Goal: Transaction & Acquisition: Purchase product/service

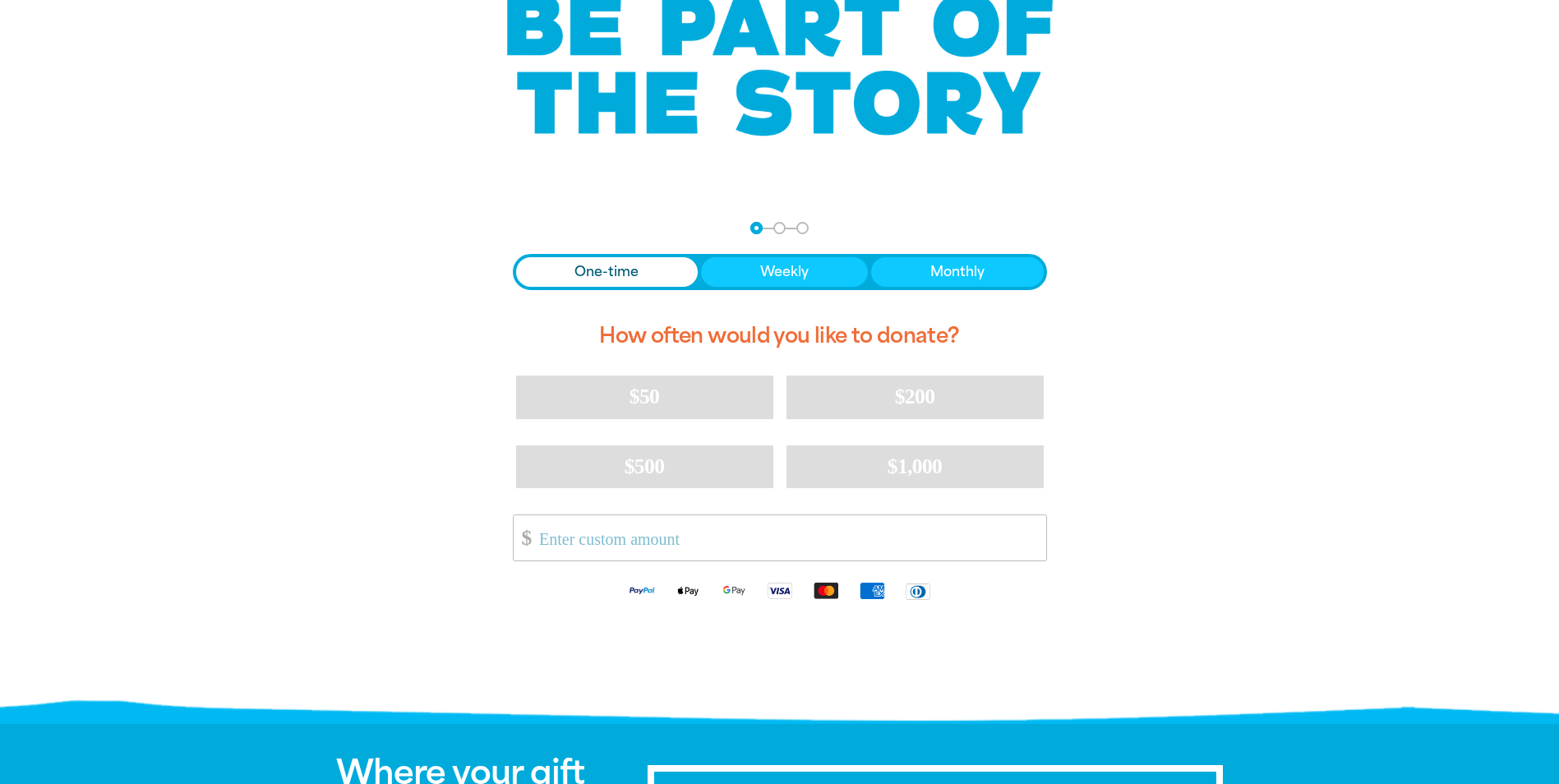
scroll to position [164, 0]
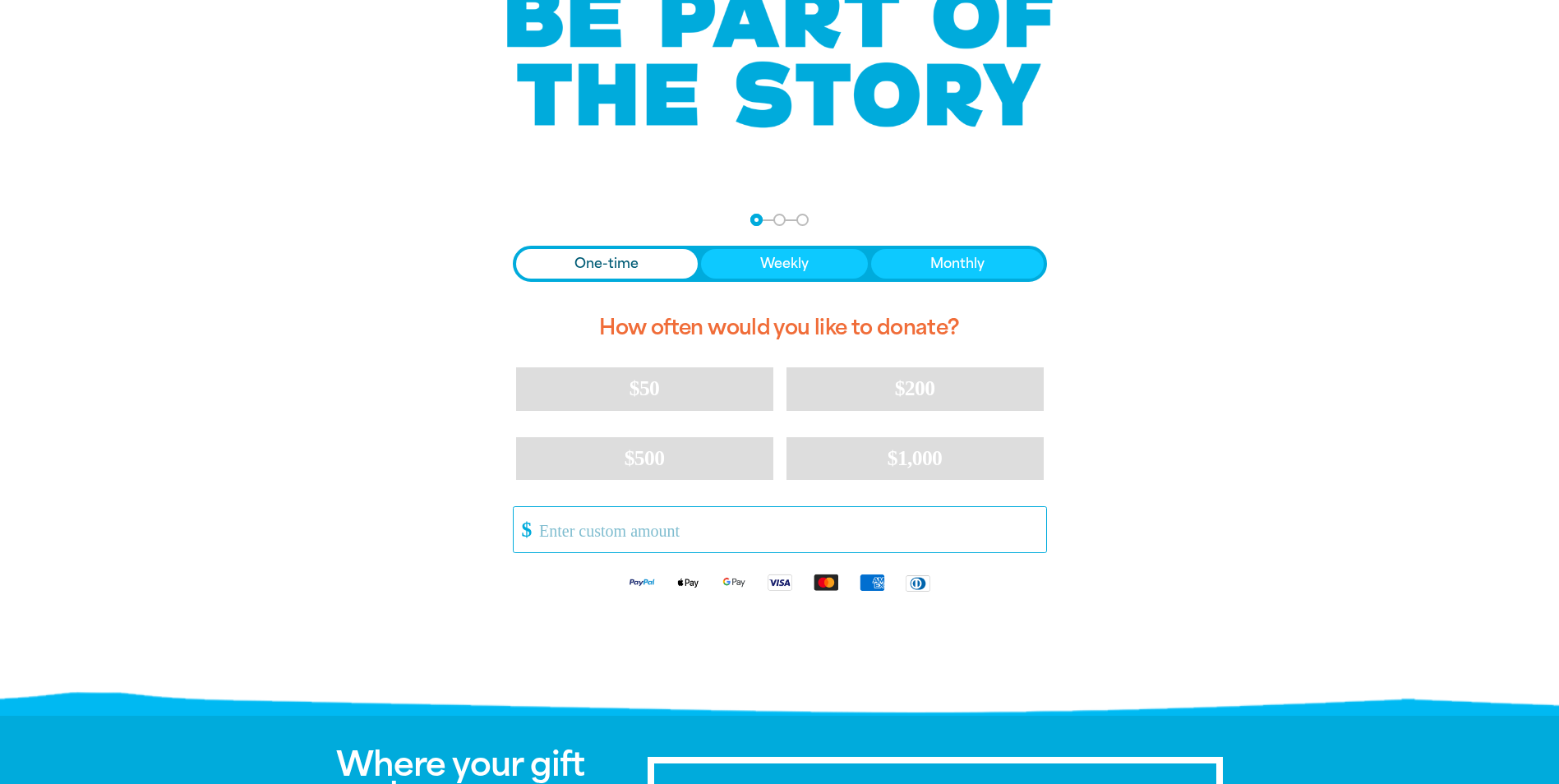
click at [638, 534] on input "Other Amount" at bounding box center [786, 530] width 518 height 45
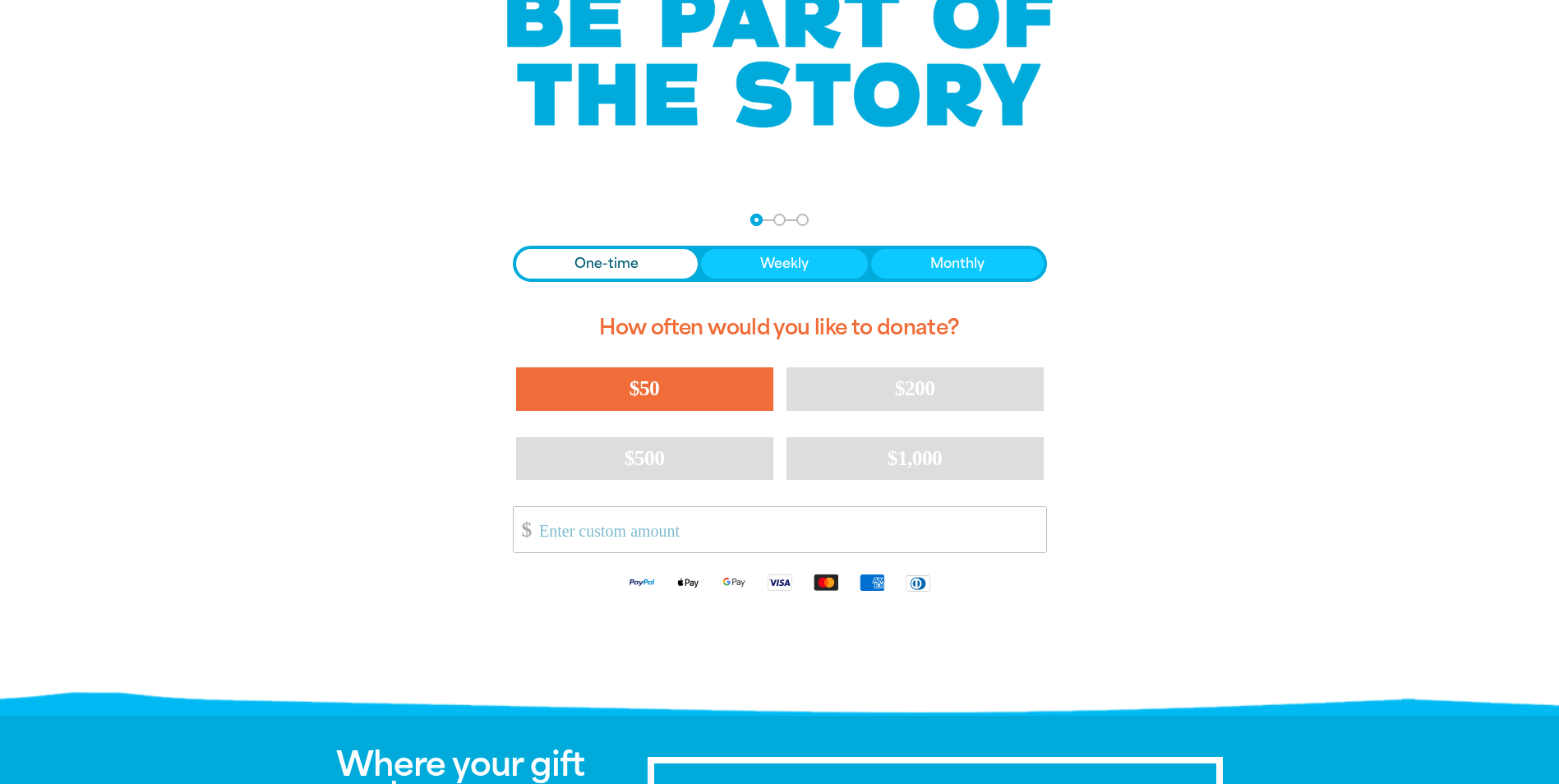
click at [644, 386] on span "$50" at bounding box center [644, 388] width 29 height 24
select select "AU"
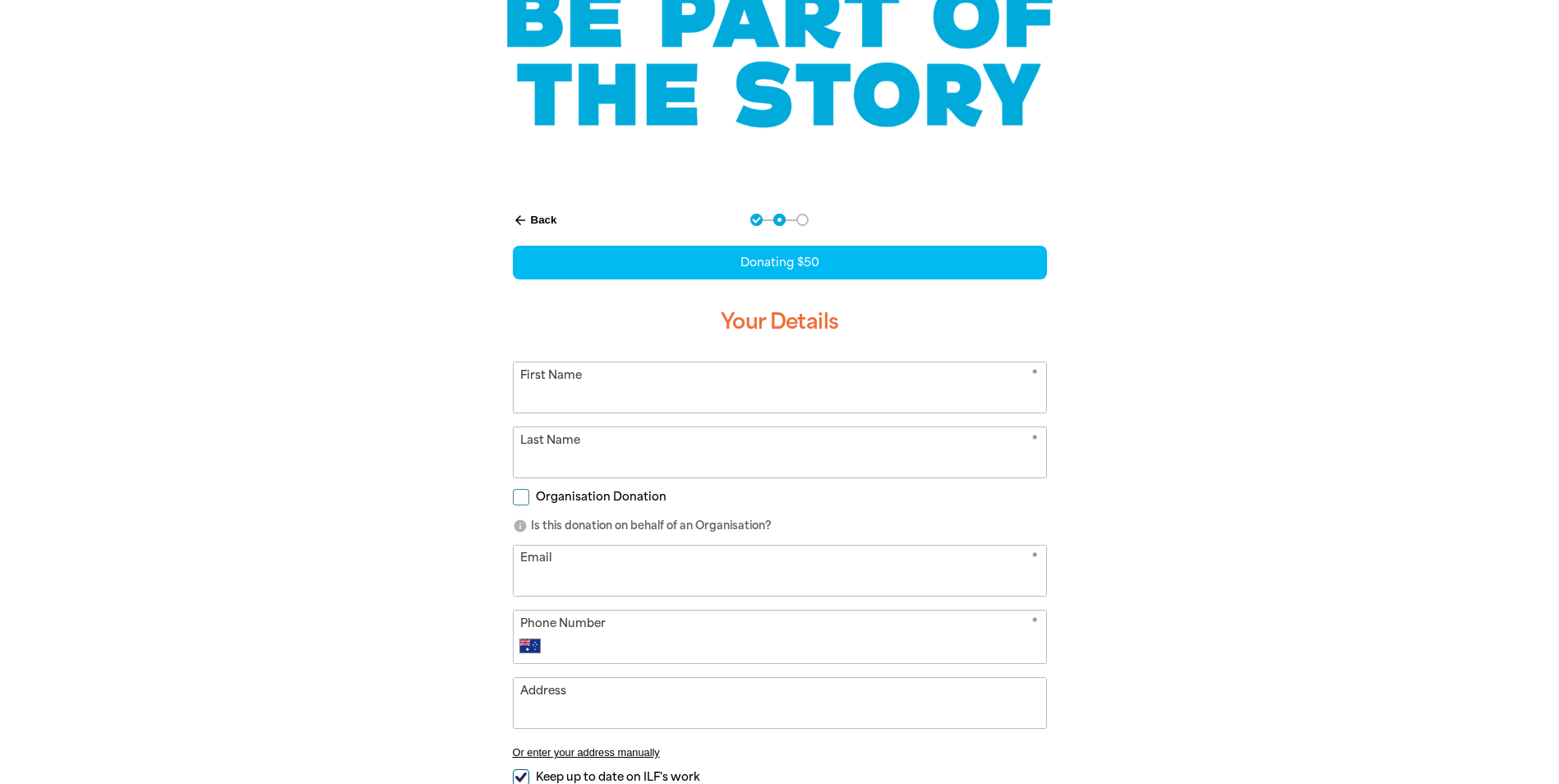
click at [642, 391] on input "First Name" at bounding box center [780, 387] width 532 height 50
type input "Yue"
type input "Ma"
type input "[DOMAIN_NAME][EMAIL_ADDRESS][DOMAIN_NAME]"
type input "[PHONE_NUMBER]"
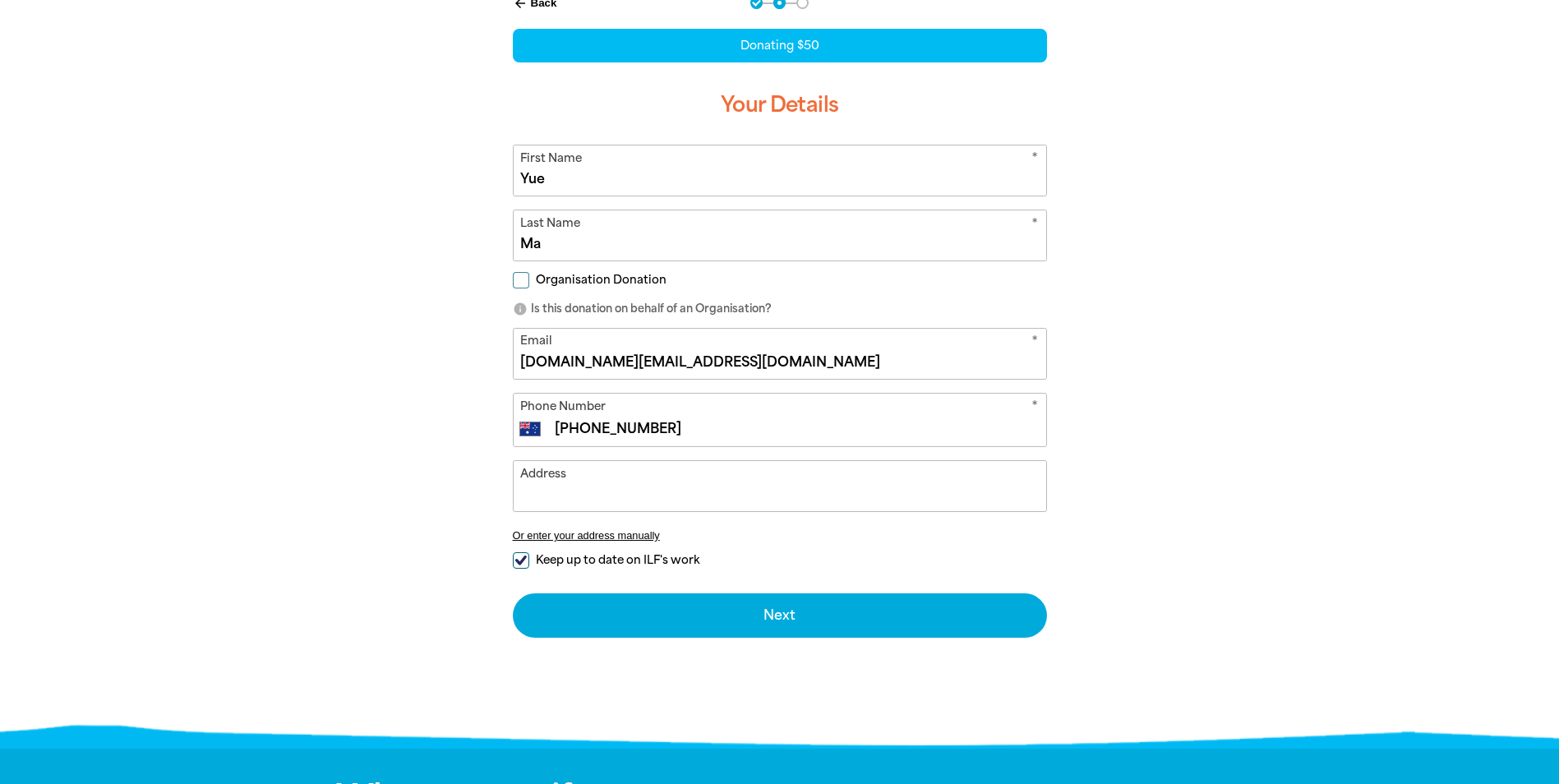
scroll to position [329, 0]
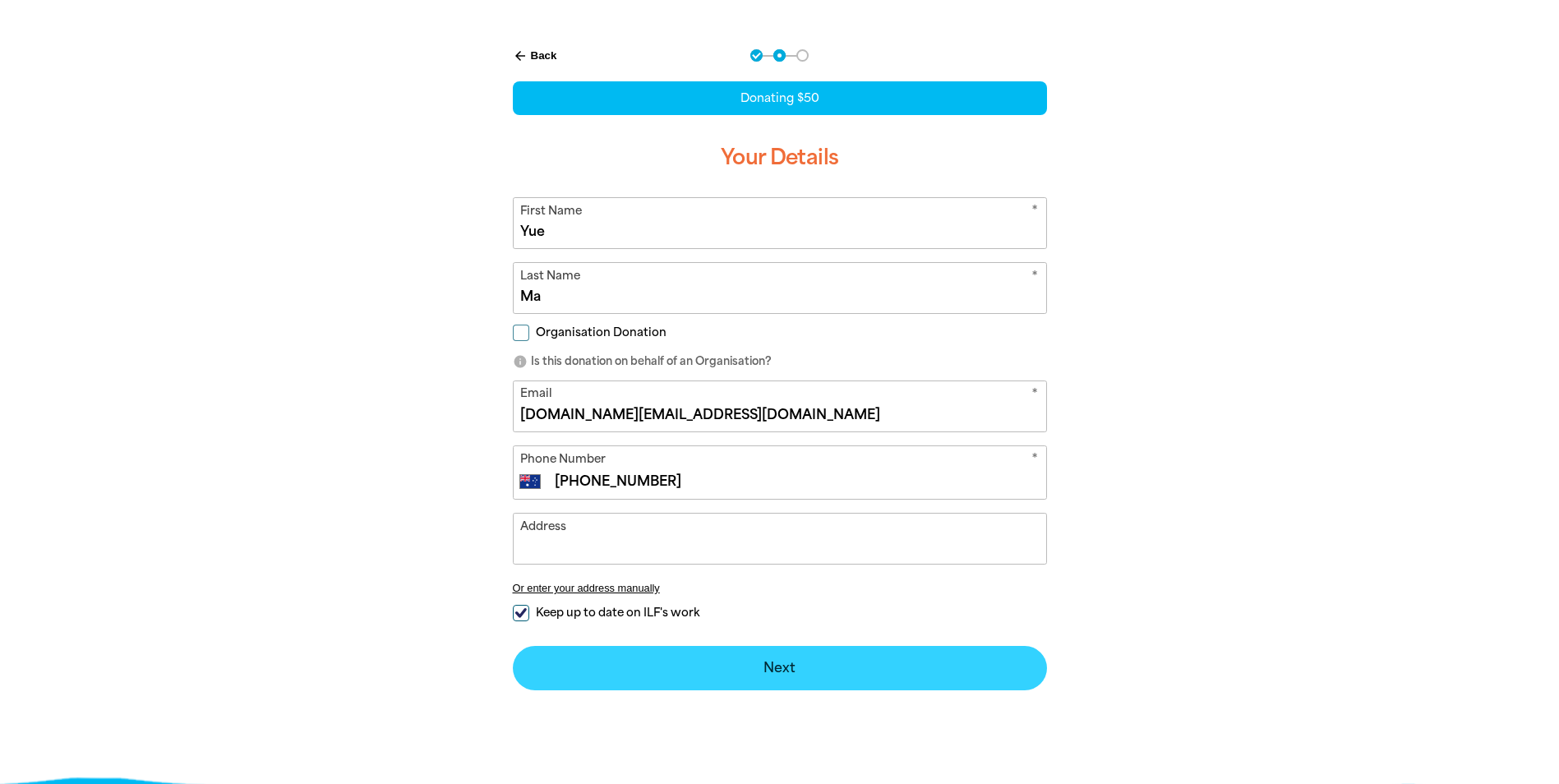
click at [799, 666] on button "Next chevron_right" at bounding box center [780, 667] width 534 height 44
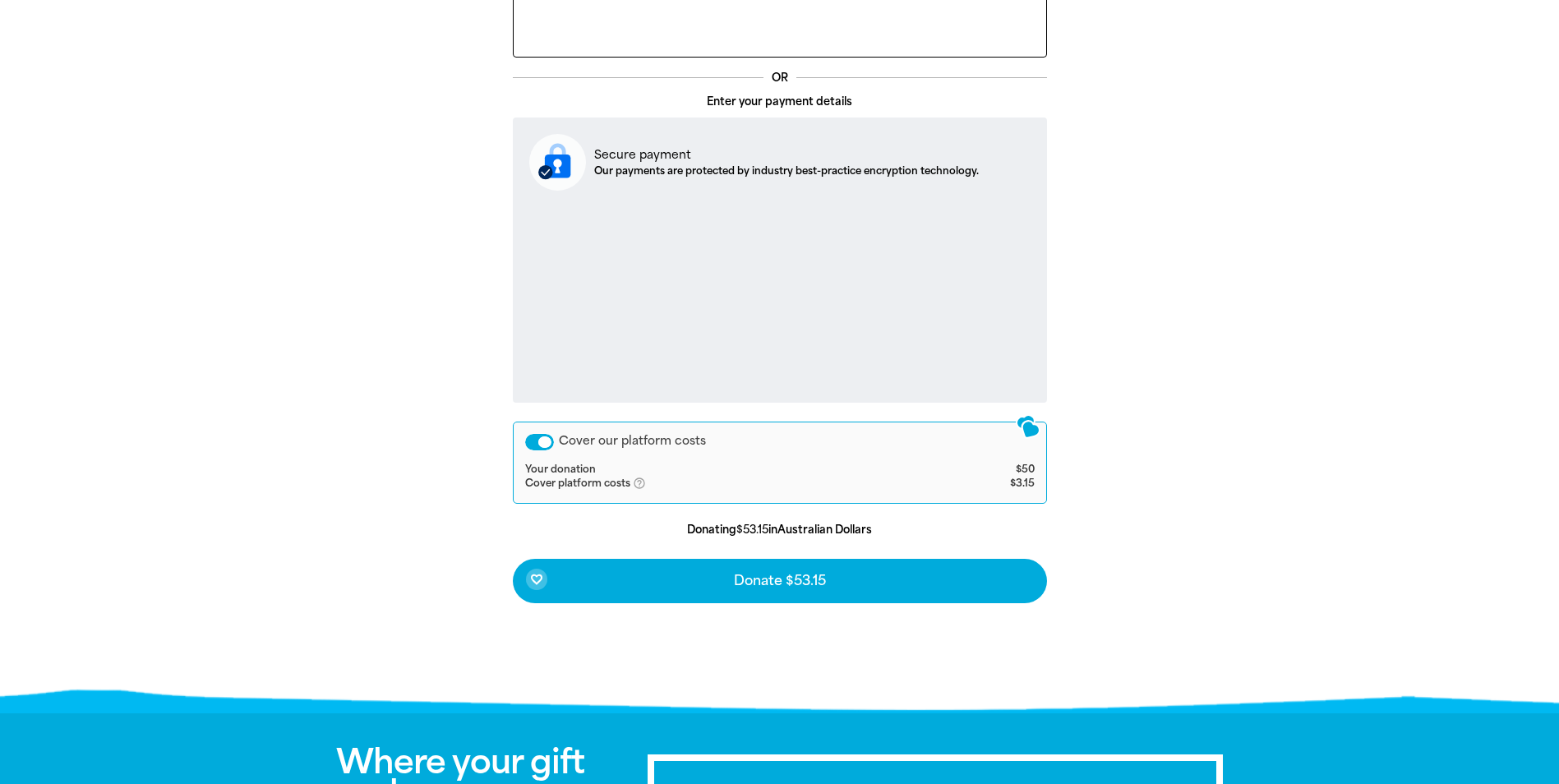
scroll to position [493, 0]
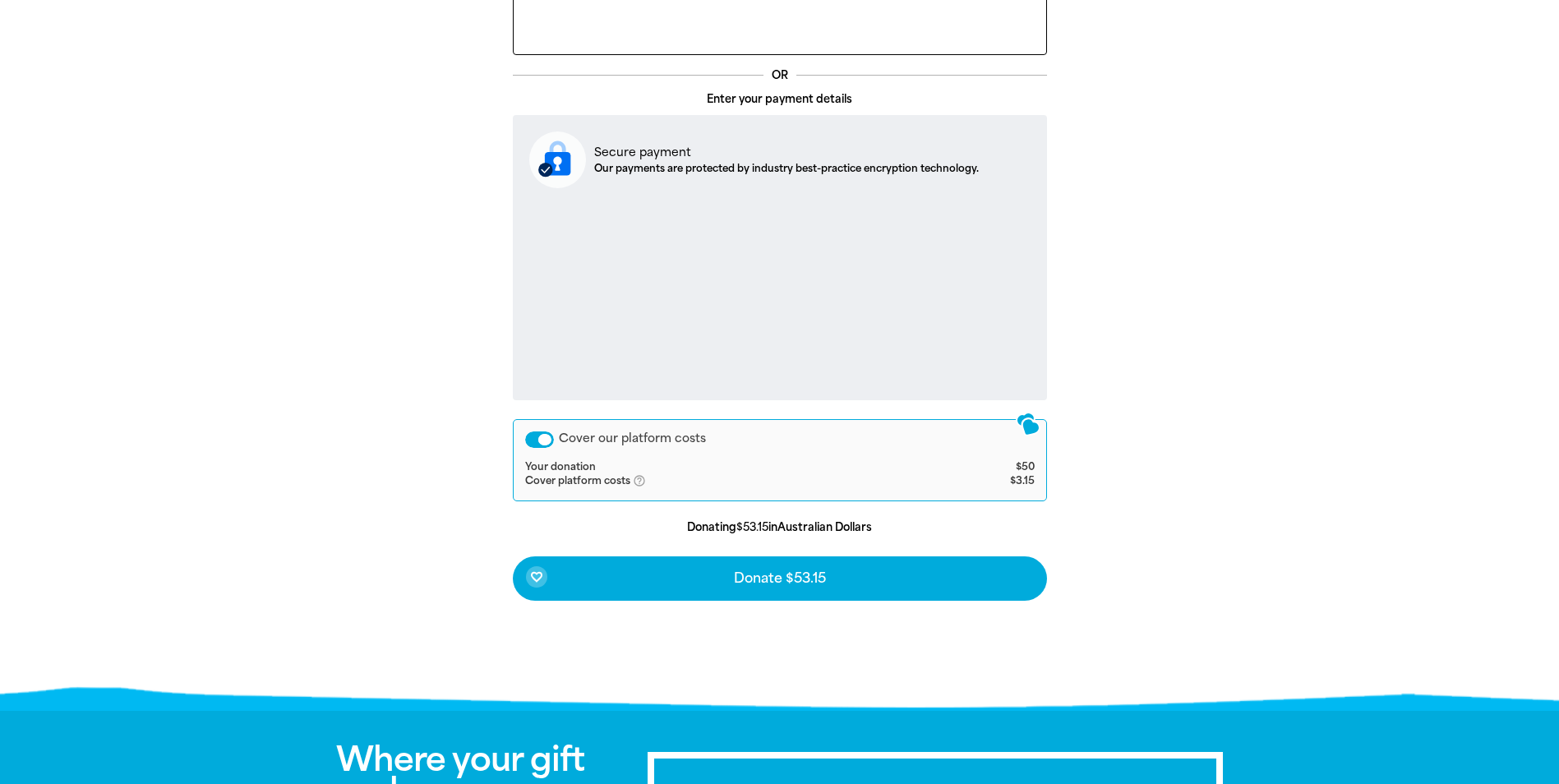
click at [541, 437] on div "Cover our platform costs" at bounding box center [539, 440] width 28 height 17
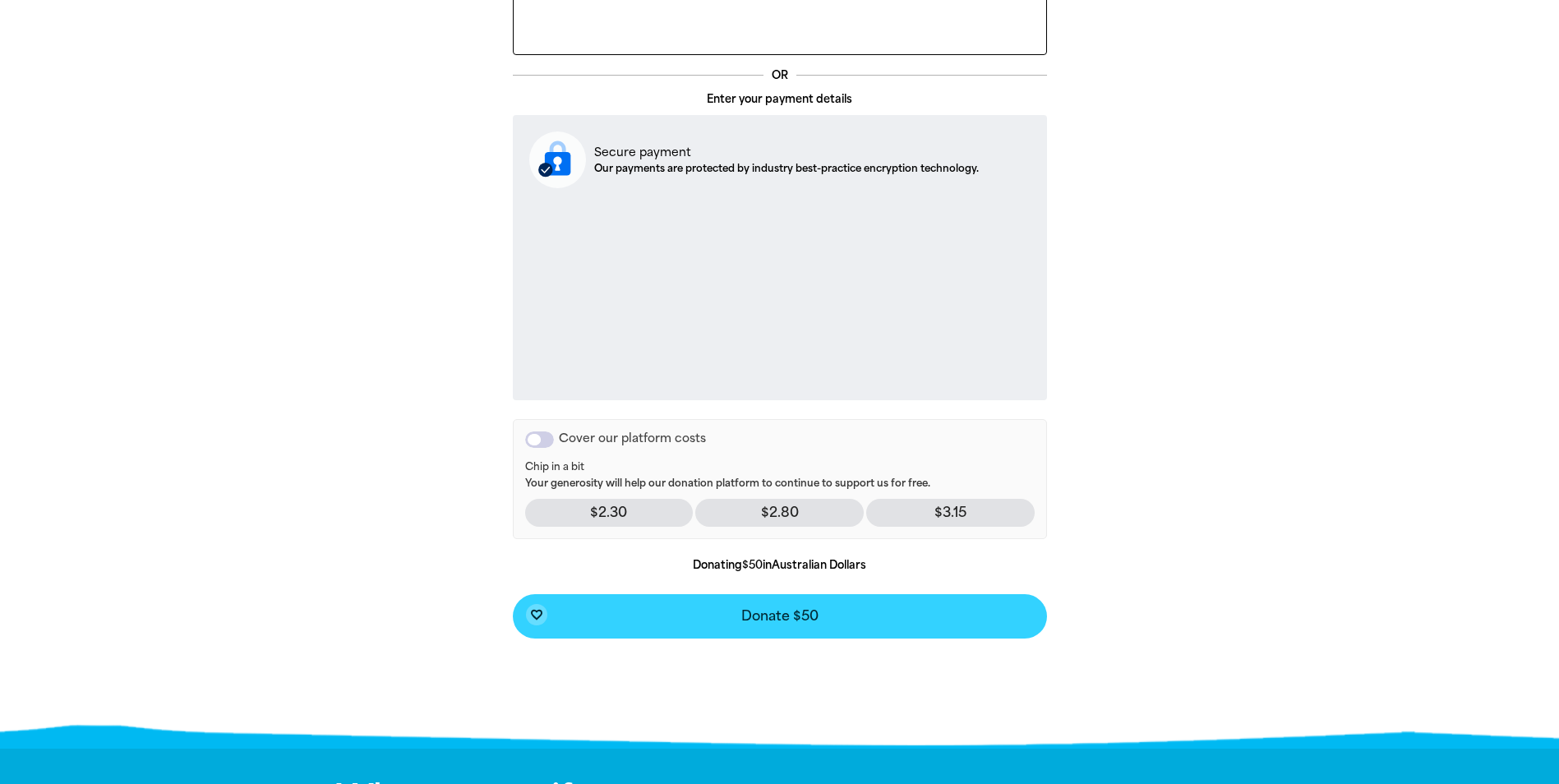
drag, startPoint x: 815, startPoint y: 606, endPoint x: 1355, endPoint y: 569, distance: 541.3
click at [1355, 569] on section "arrow_back Back Step 1 Step 2 Step 3 Your Payment Details Express Checkout OR E…" at bounding box center [779, 302] width 1559 height 876
click at [826, 614] on button "favorite_border Donate $50" at bounding box center [780, 616] width 534 height 44
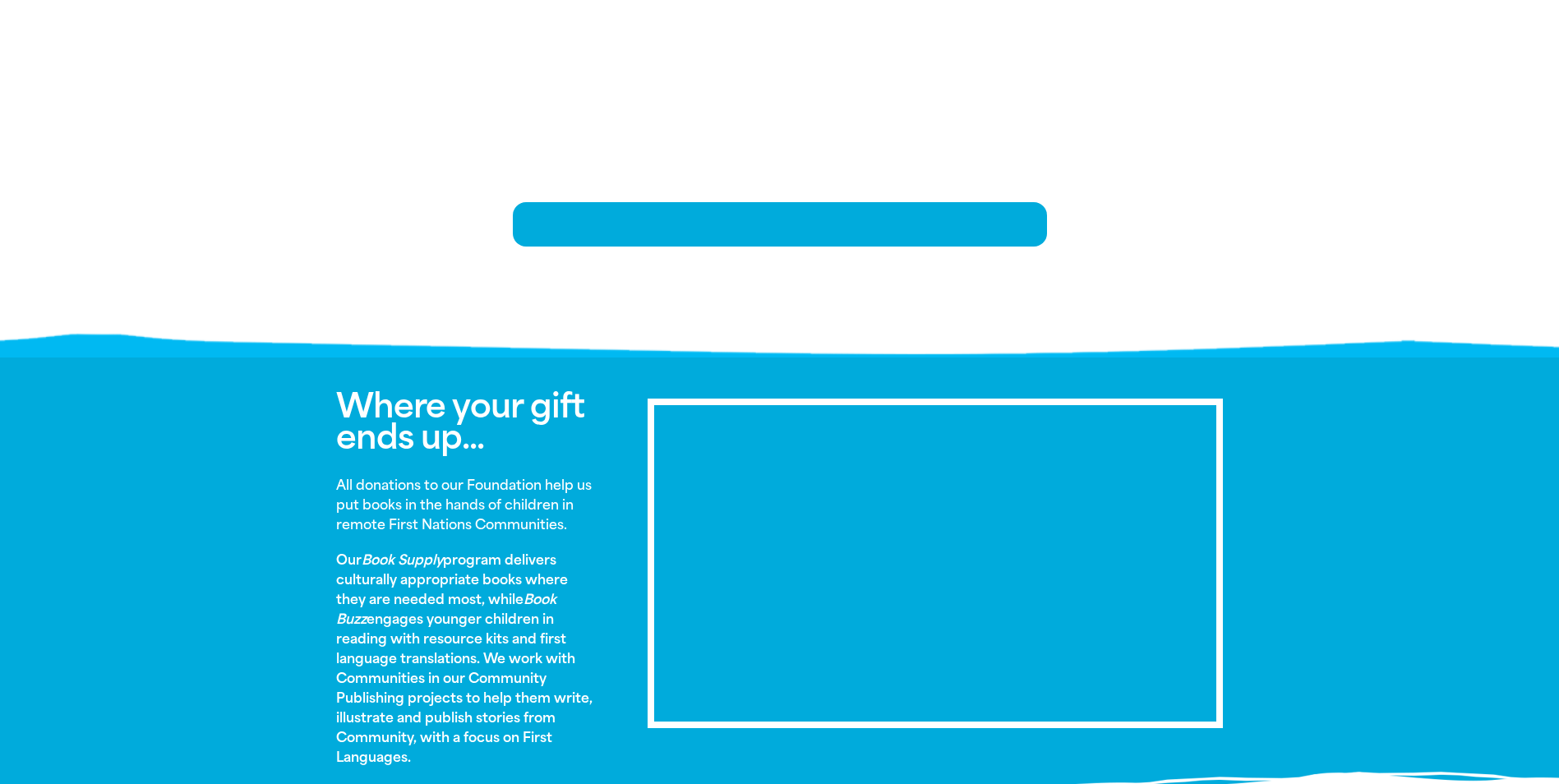
scroll to position [334, 0]
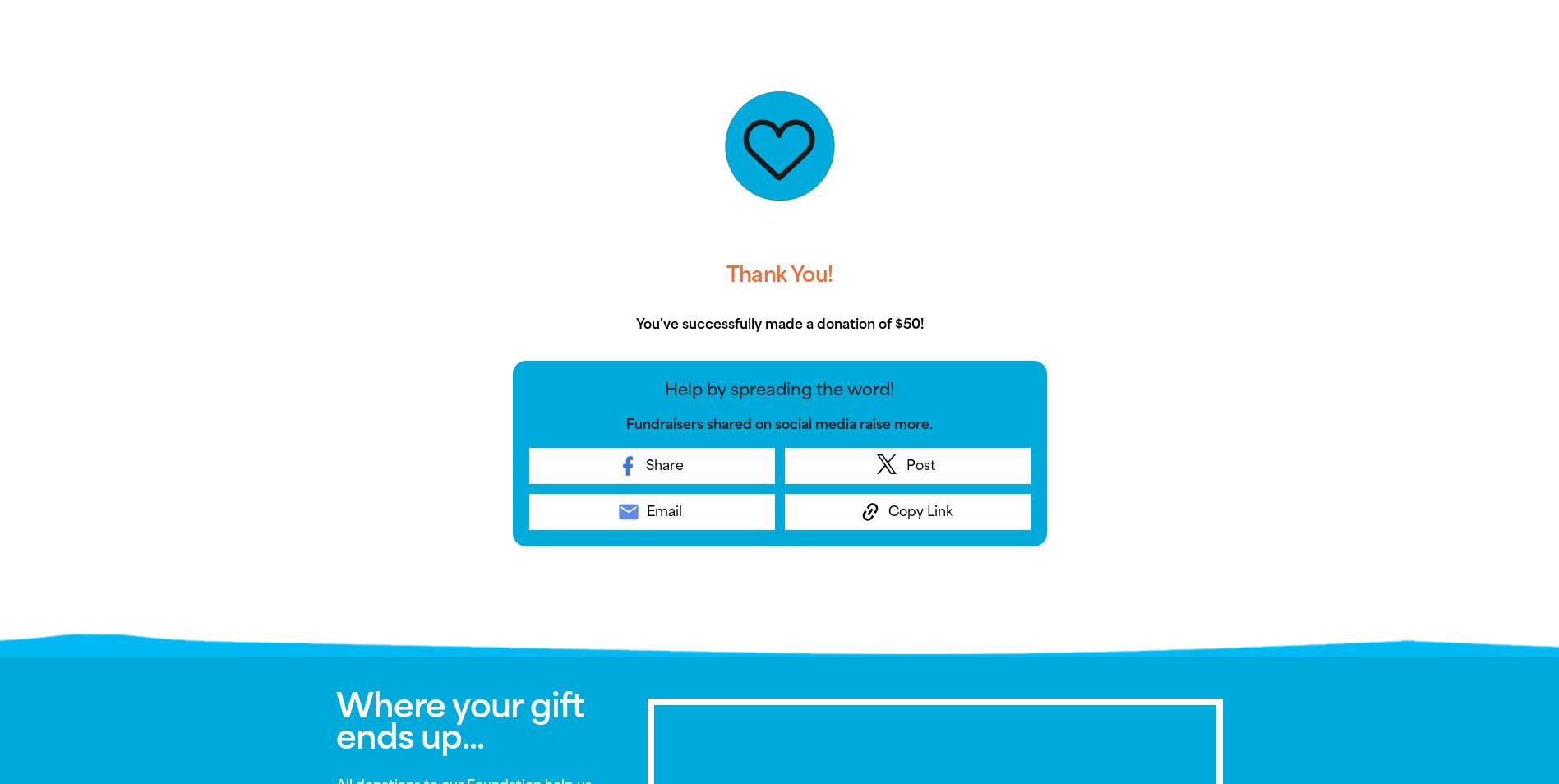
click at [989, 216] on div at bounding box center [780, 146] width 534 height 205
drag, startPoint x: 934, startPoint y: 122, endPoint x: 931, endPoint y: 108, distance: 14.3
click at [933, 116] on div at bounding box center [780, 146] width 534 height 205
click at [835, 33] on div "Thank You! You've successfully made a donation of $50! Help by spreading the wo…" at bounding box center [780, 295] width 576 height 544
